Goal: Transaction & Acquisition: Register for event/course

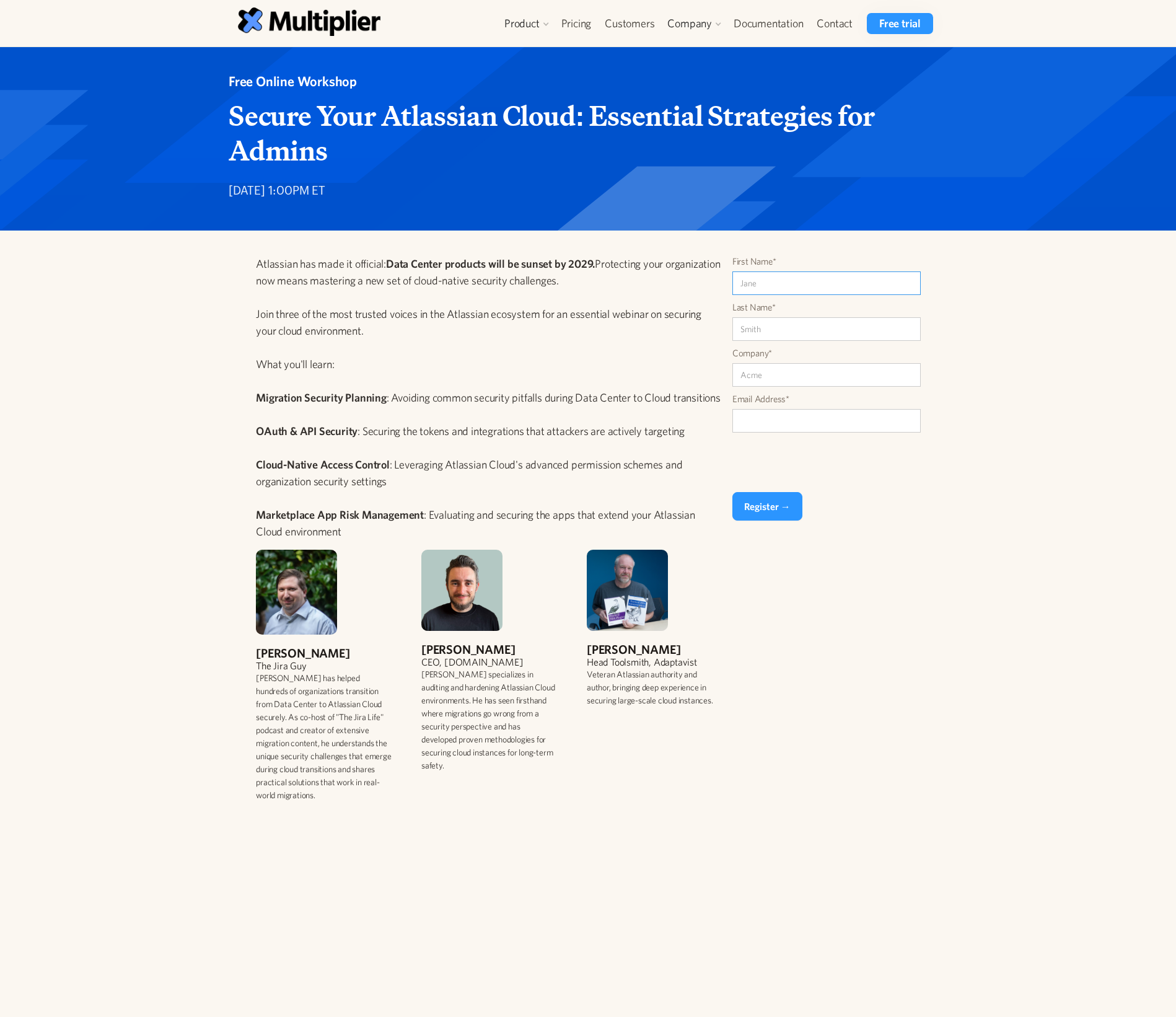
click at [804, 286] on input "First Name*" at bounding box center [827, 283] width 188 height 24
type input "[PERSON_NAME]"
click at [783, 317] on input "Last Name*" at bounding box center [827, 329] width 188 height 24
type input "konif"
click at [792, 364] on input "Company*" at bounding box center [827, 374] width 188 height 24
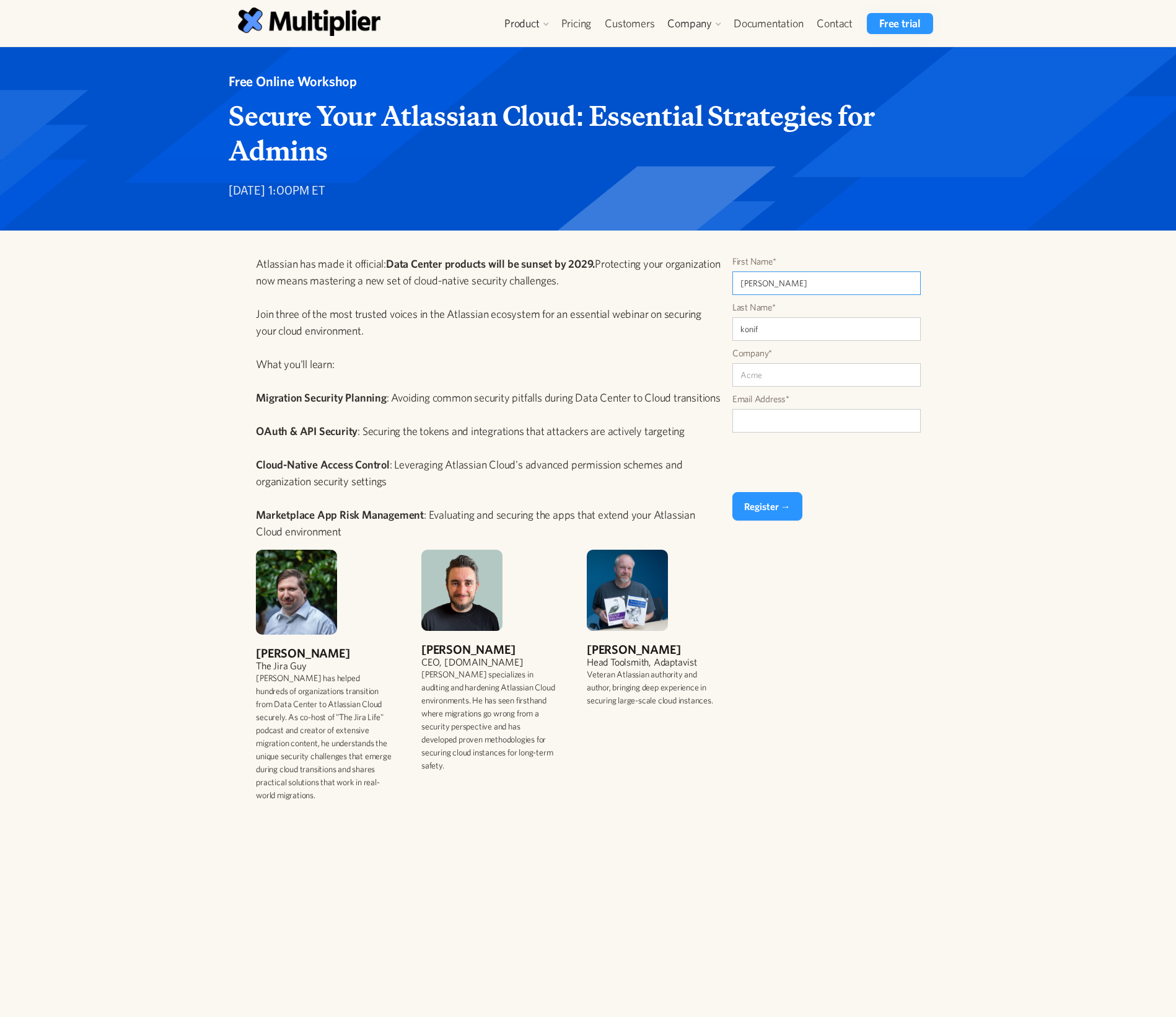
click at [743, 281] on input "[PERSON_NAME]" at bounding box center [827, 283] width 188 height 24
click at [746, 326] on input "konif" at bounding box center [827, 329] width 188 height 24
click at [774, 285] on input "[PERSON_NAME]" at bounding box center [827, 283] width 188 height 24
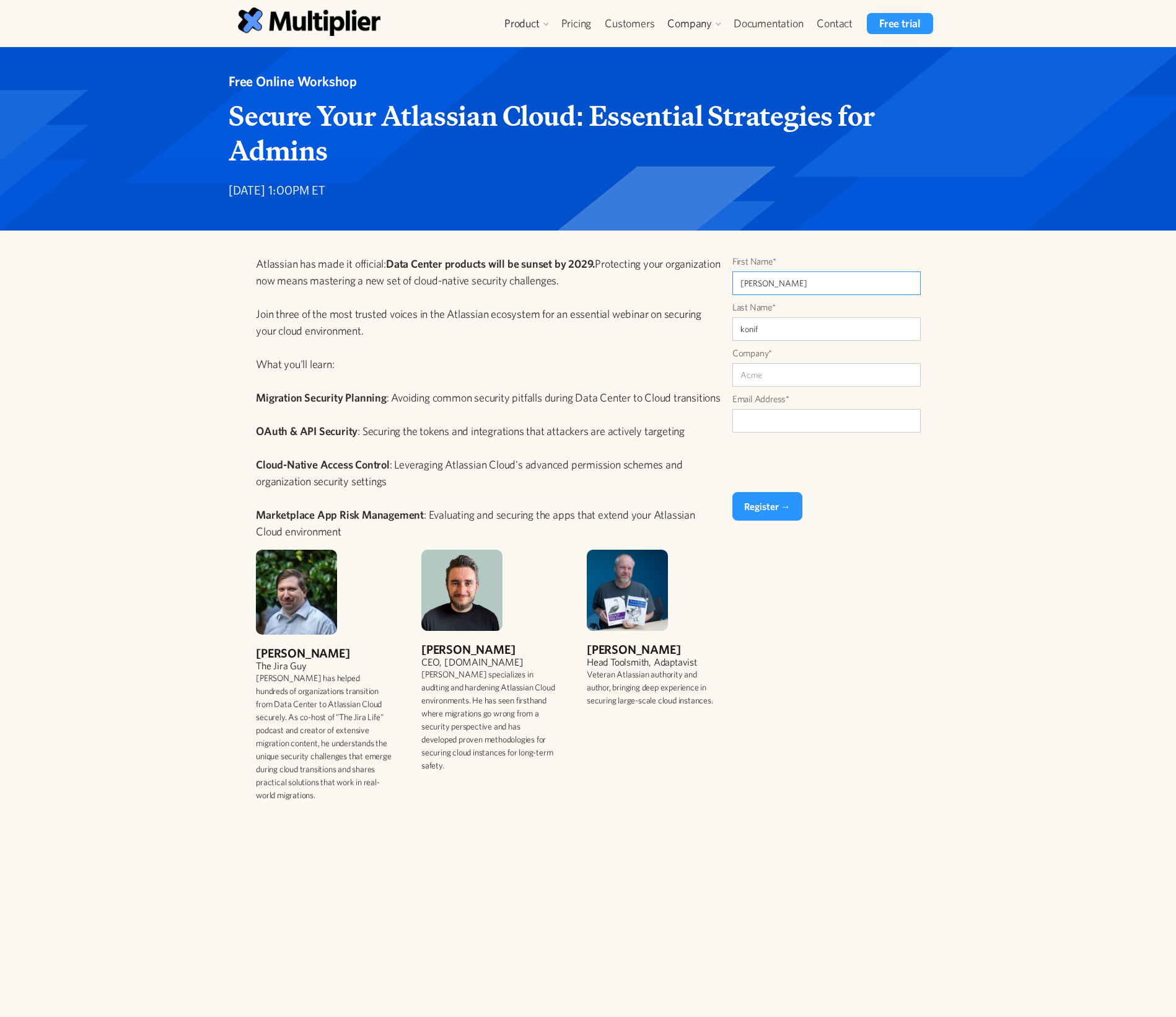
paste input "König"
click at [778, 285] on input "[PERSON_NAME]" at bounding box center [827, 283] width 188 height 24
type input "[PERSON_NAME]"
click at [796, 327] on input "konif" at bounding box center [827, 329] width 188 height 24
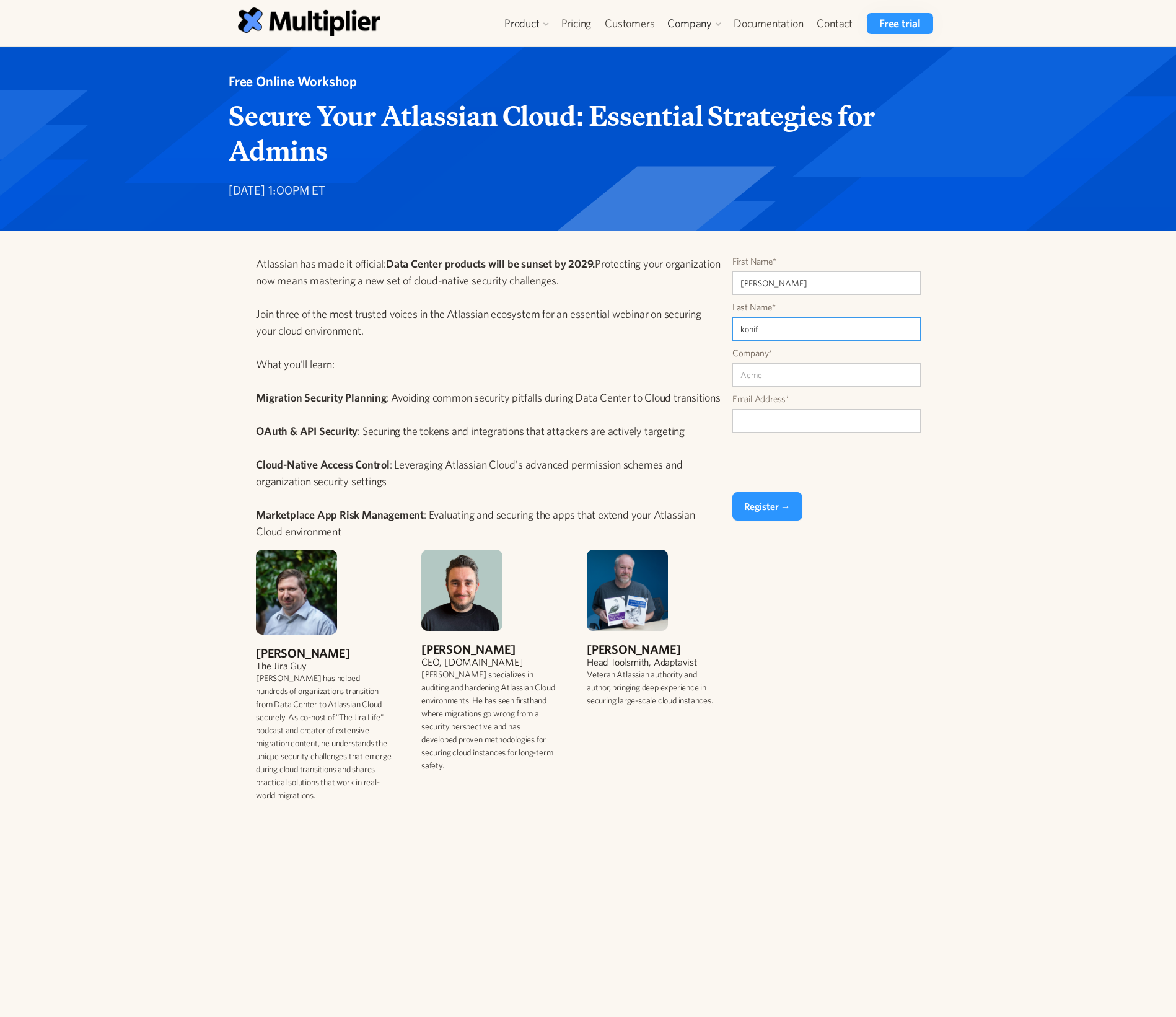
click at [796, 327] on input "konif" at bounding box center [827, 329] width 188 height 24
paste input "[PERSON_NAME]"
drag, startPoint x: 768, startPoint y: 328, endPoint x: 730, endPoint y: 333, distance: 38.3
click at [730, 333] on div "Atlassian has made it official: Data Center products will be sunset by 2029. Pr…" at bounding box center [583, 533] width 730 height 557
type input "König"
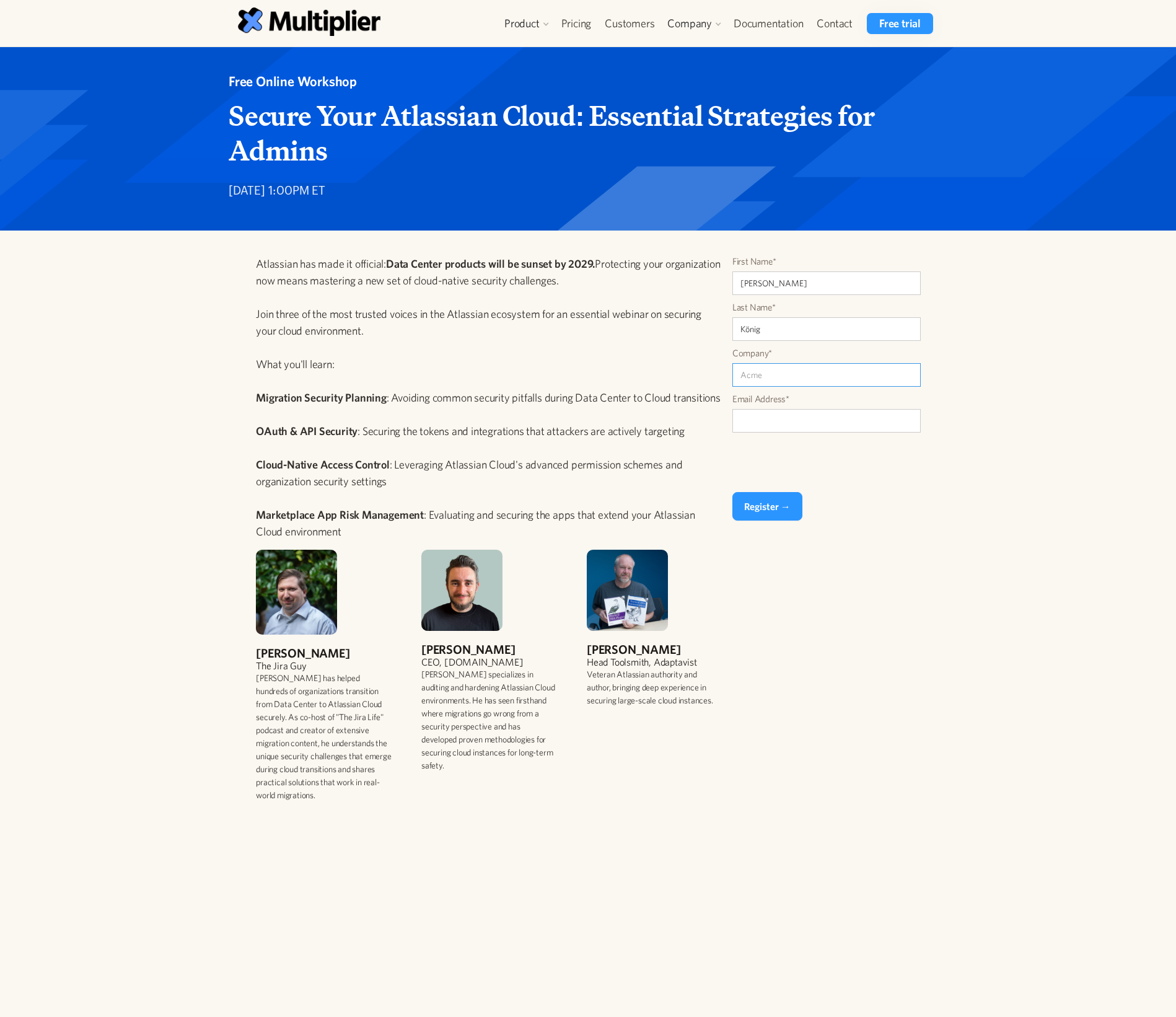
click at [756, 368] on input "Company*" at bounding box center [827, 374] width 188 height 24
type input "BACKLOGICA"
click at [797, 414] on input "Email Address*" at bounding box center [827, 421] width 188 height 24
click at [812, 420] on input "mk@backlogica" at bounding box center [827, 421] width 188 height 24
type input "[EMAIL_ADDRESS][DOMAIN_NAME]"
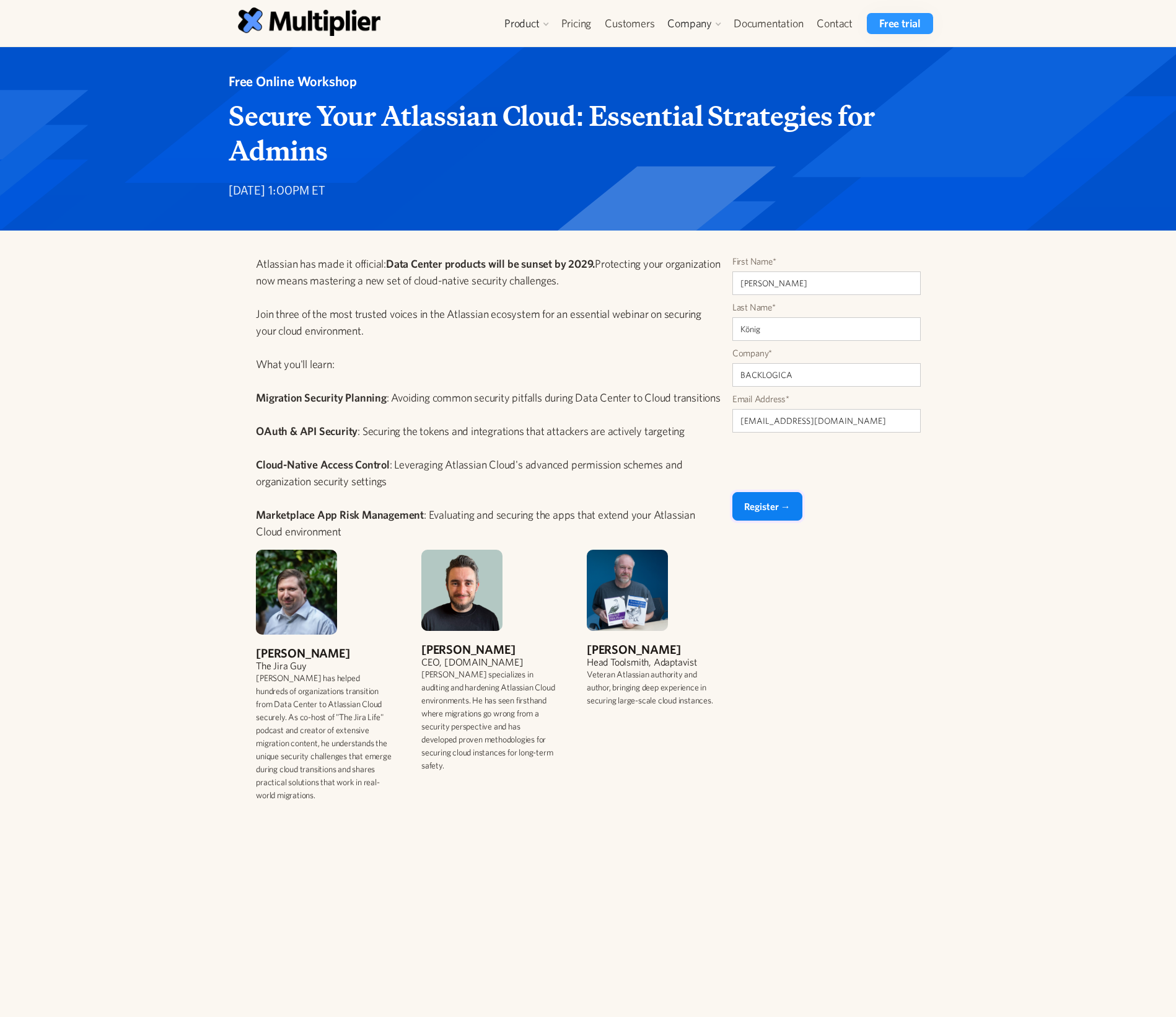
click at [771, 497] on input "Register →" at bounding box center [768, 507] width 70 height 29
type input "Please wait..."
